Goal: Transaction & Acquisition: Purchase product/service

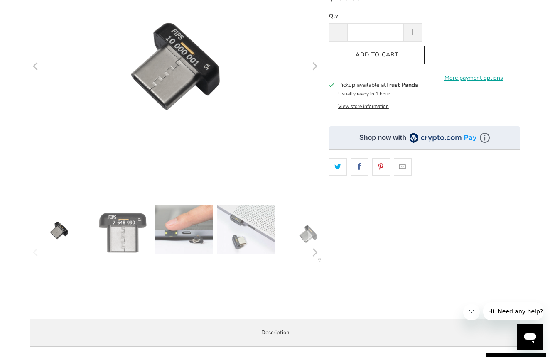
scroll to position [66, 0]
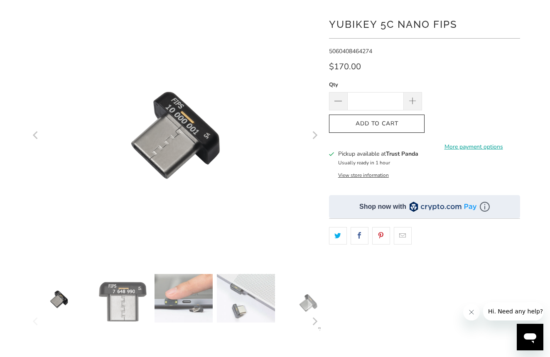
click at [371, 174] on button "View store information" at bounding box center [363, 175] width 51 height 7
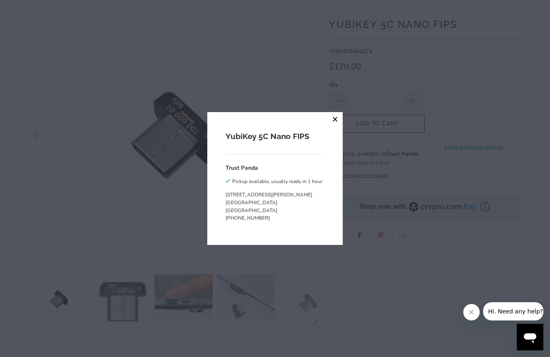
click at [335, 120] on button "close" at bounding box center [335, 119] width 15 height 15
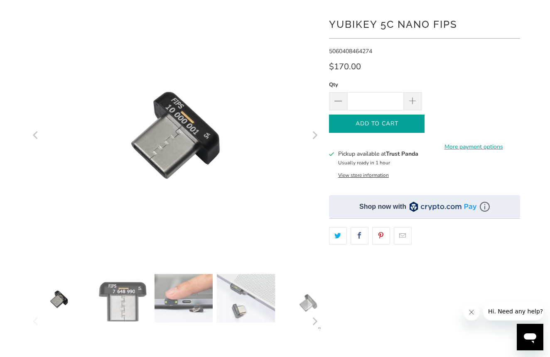
click at [366, 123] on span "Add to Cart" at bounding box center [377, 124] width 78 height 7
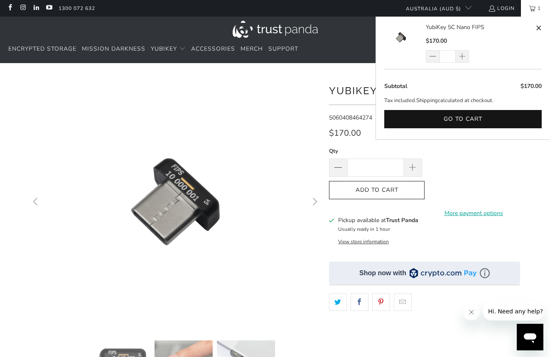
scroll to position [0, 0]
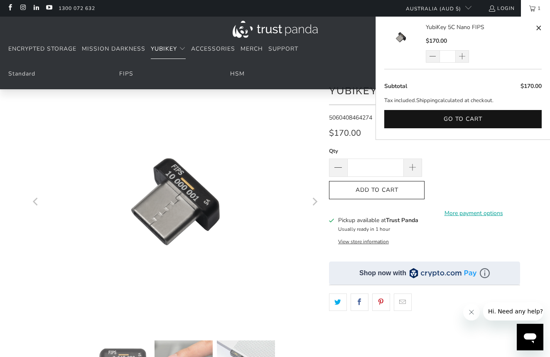
click at [174, 50] on span "YubiKey" at bounding box center [164, 49] width 26 height 8
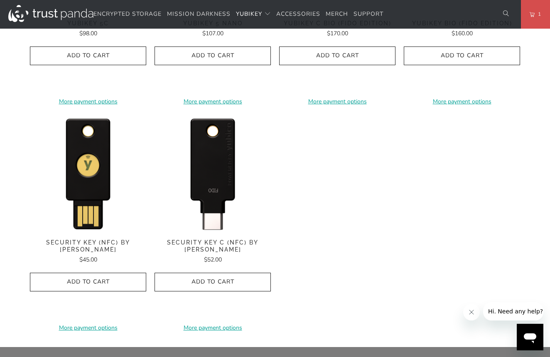
scroll to position [783, 0]
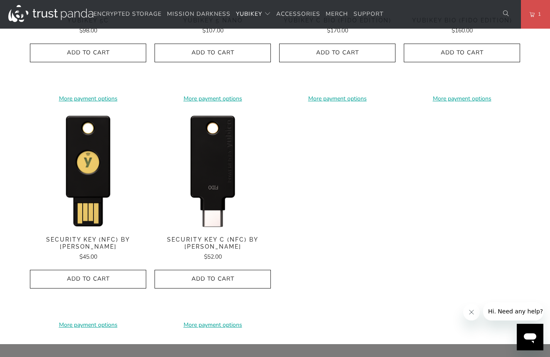
click at [209, 166] on img at bounding box center [213, 170] width 116 height 116
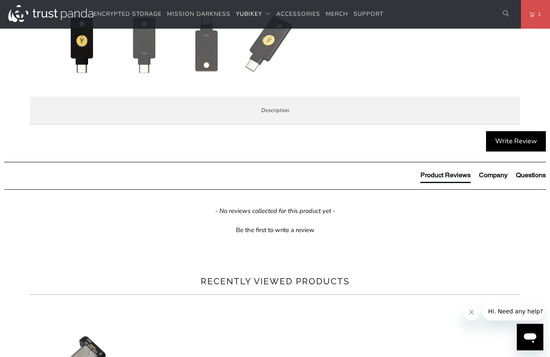
scroll to position [364, 0]
click at [0, 0] on p "The Security Key C NFC by Yubico simplifies your login and secures your account…" at bounding box center [0, 0] width 0 height 0
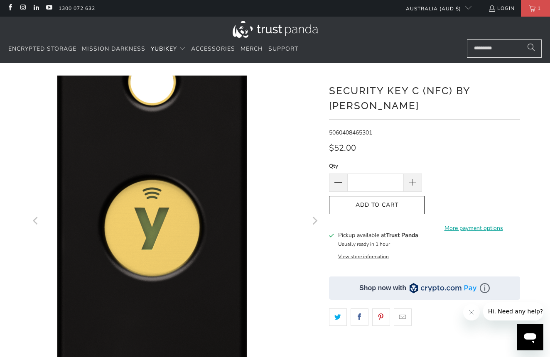
scroll to position [0, 0]
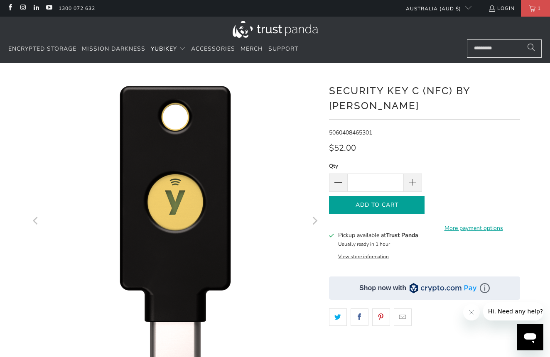
click at [389, 202] on span "Add to Cart" at bounding box center [377, 205] width 78 height 7
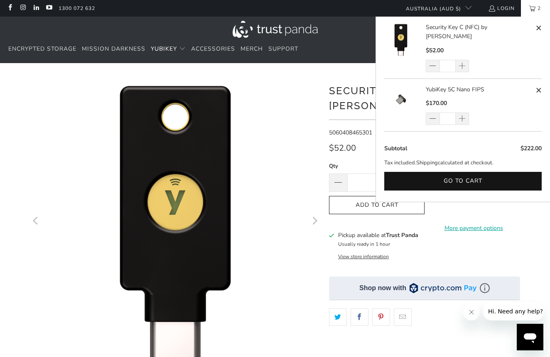
click at [539, 85] on span at bounding box center [539, 90] width 6 height 10
type input "*"
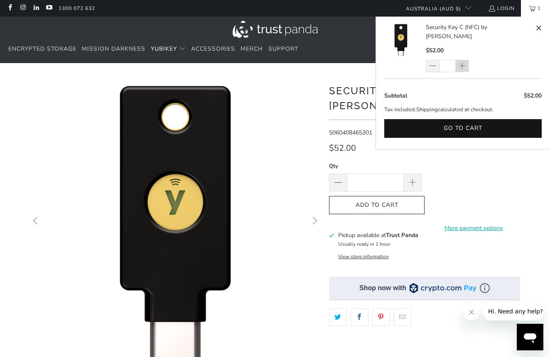
click at [465, 60] on span at bounding box center [463, 66] width 14 height 12
type input "*"
click at [465, 60] on span at bounding box center [463, 66] width 14 height 12
type input "*"
click at [465, 60] on div "*" at bounding box center [453, 66] width 54 height 12
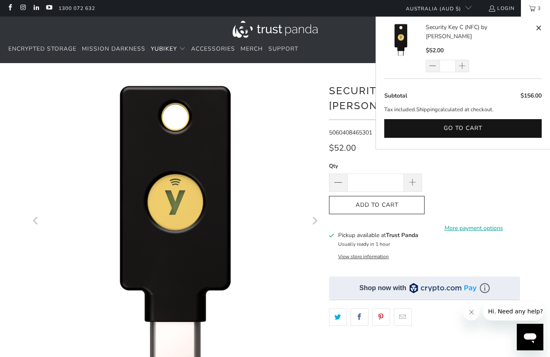
click at [465, 60] on span at bounding box center [463, 66] width 14 height 12
type input "*"
click at [532, 11] on link "4" at bounding box center [535, 8] width 29 height 17
